Goal: Transaction & Acquisition: Download file/media

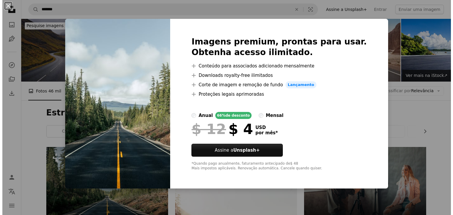
scroll to position [59, 0]
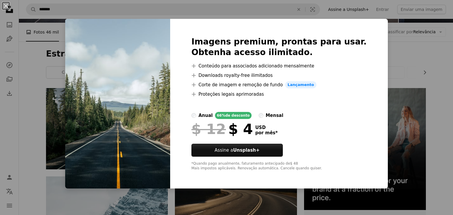
click at [74, 115] on div "An X shape Imagens premium, prontas para usar. Obtenha acesso ilimitado. A plus…" at bounding box center [226, 107] width 453 height 215
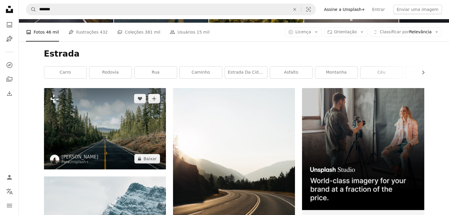
click at [124, 124] on img at bounding box center [105, 128] width 122 height 81
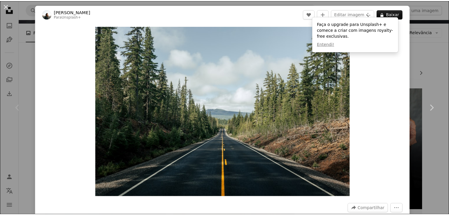
scroll to position [118, 0]
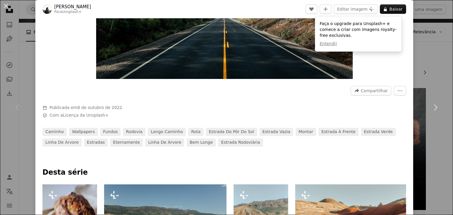
click at [433, 47] on div "An X shape Chevron left Chevron right [PERSON_NAME] Para Unsplash+ A heart A pl…" at bounding box center [226, 107] width 453 height 215
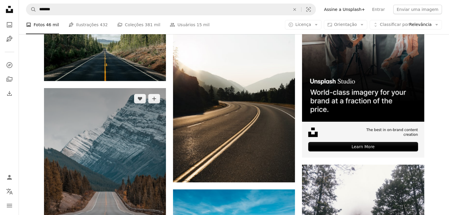
scroll to position [207, 0]
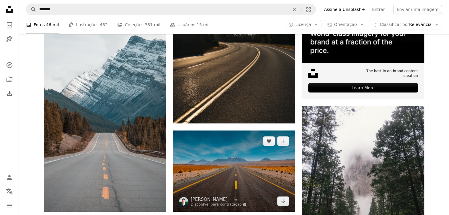
click at [213, 147] on img at bounding box center [234, 171] width 122 height 81
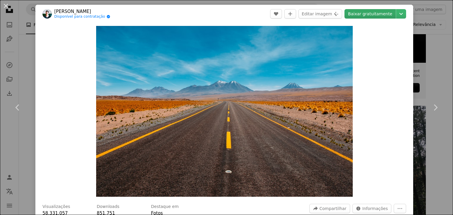
click at [374, 16] on link "Baixar gratuitamente" at bounding box center [370, 13] width 51 height 9
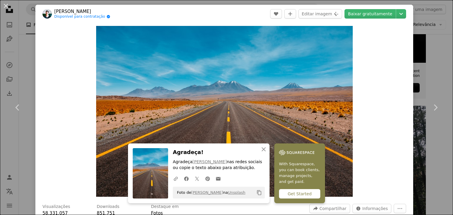
drag, startPoint x: 4, startPoint y: 4, endPoint x: 7, endPoint y: 9, distance: 5.6
click at [4, 4] on button "An X shape" at bounding box center [5, 5] width 7 height 7
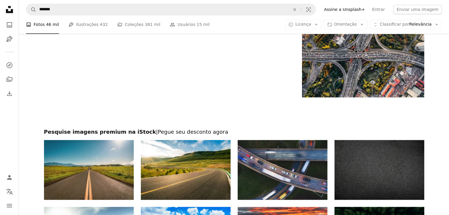
scroll to position [1092, 0]
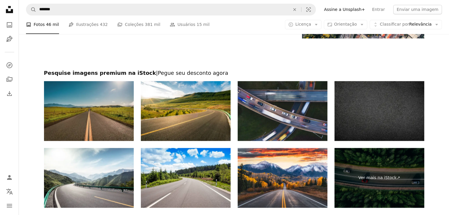
click at [96, 119] on img at bounding box center [89, 111] width 90 height 60
